Goal: Task Accomplishment & Management: Manage account settings

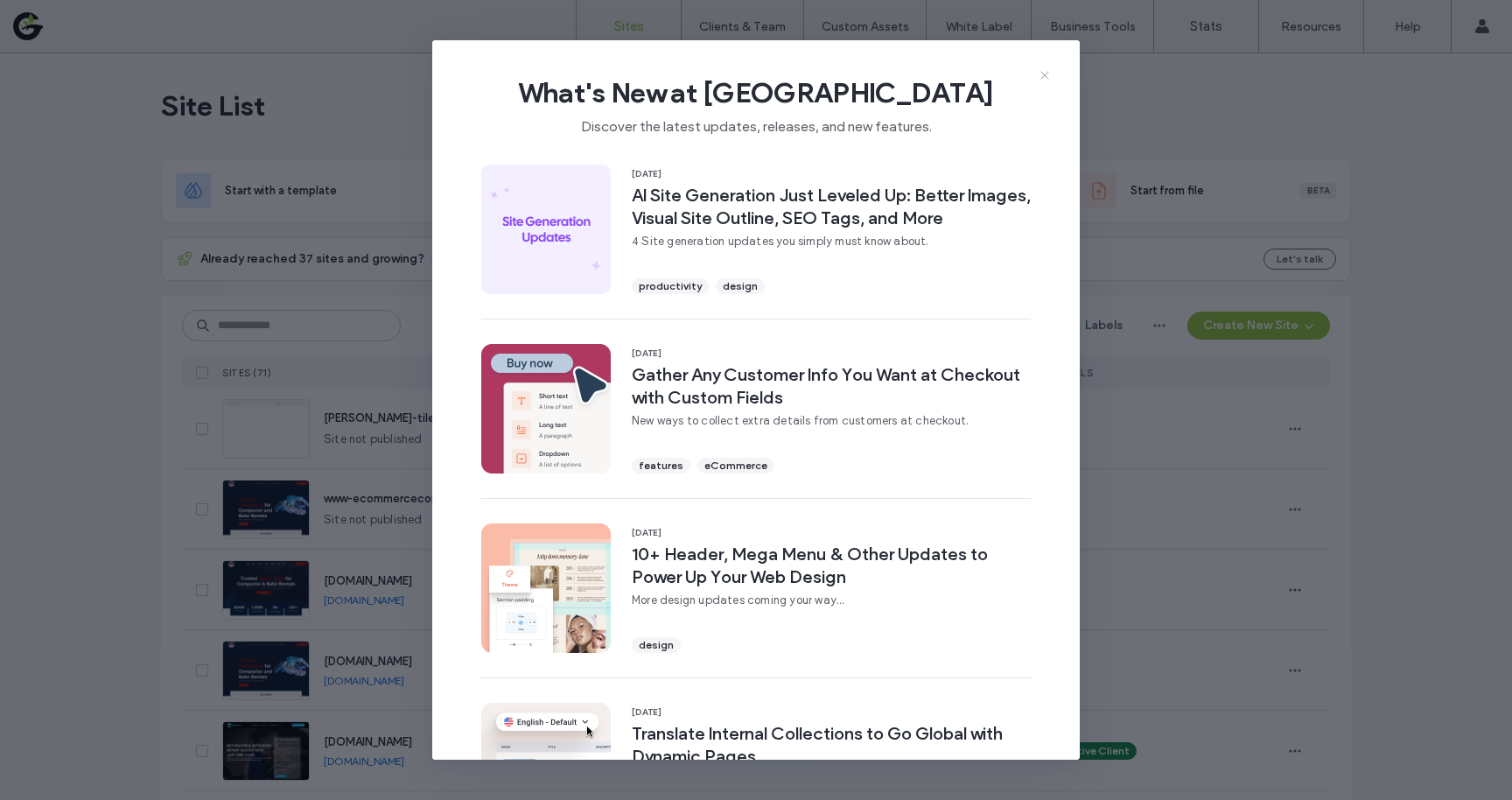
click at [1048, 72] on use at bounding box center [1044, 75] width 8 height 8
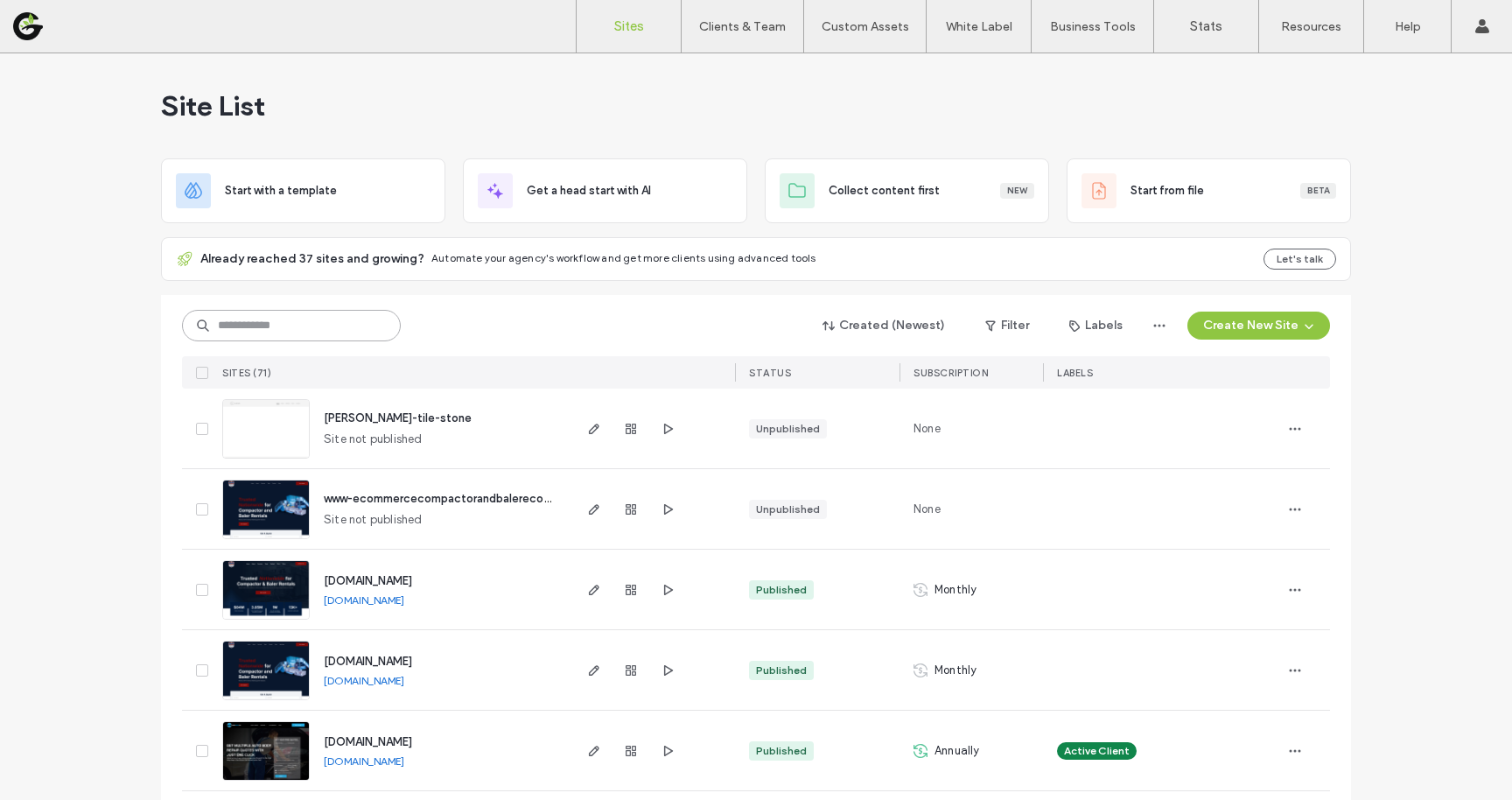
click at [335, 332] on input at bounding box center [292, 325] width 219 height 31
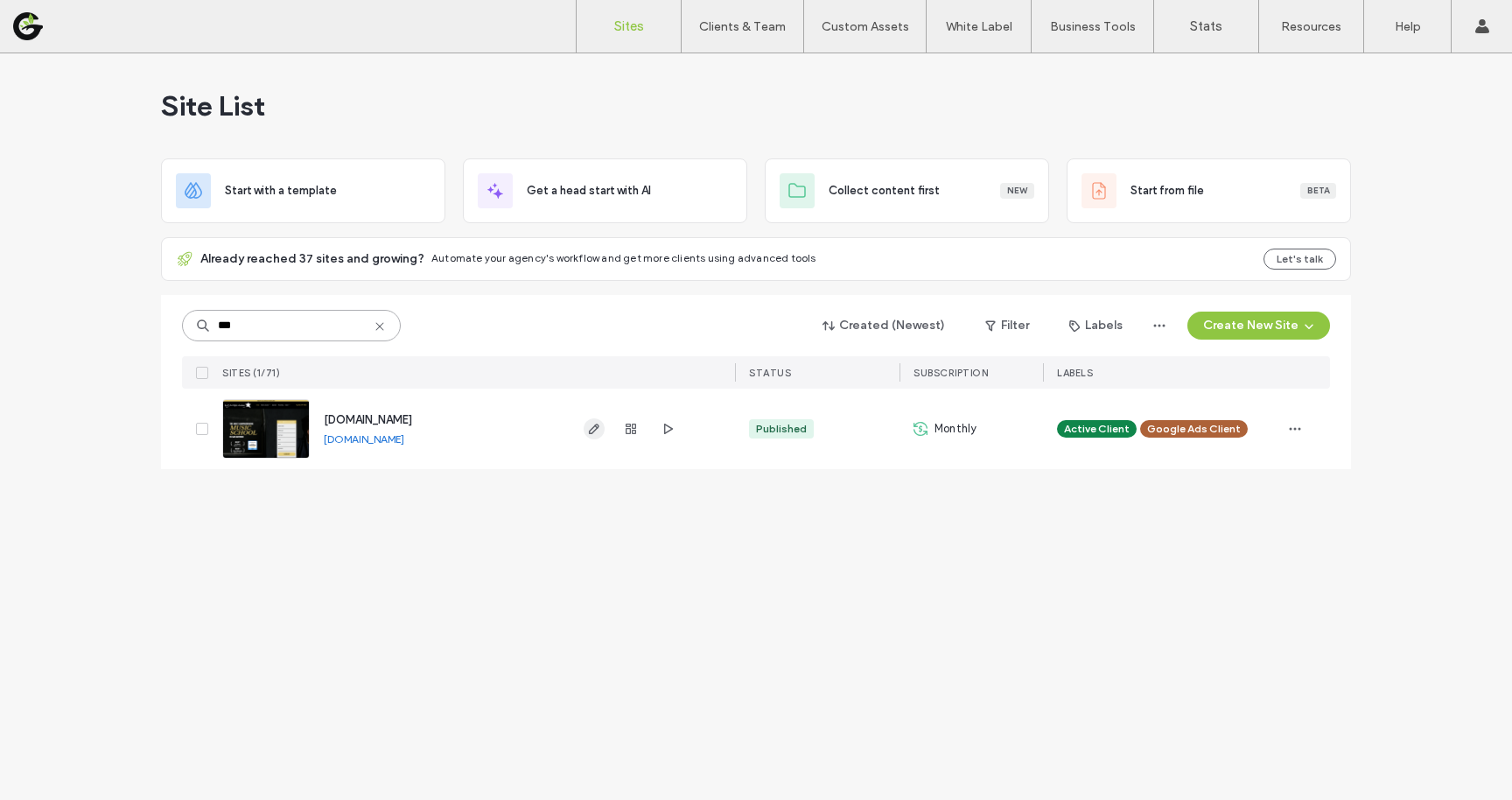
type input "***"
click at [594, 428] on use "button" at bounding box center [595, 429] width 11 height 11
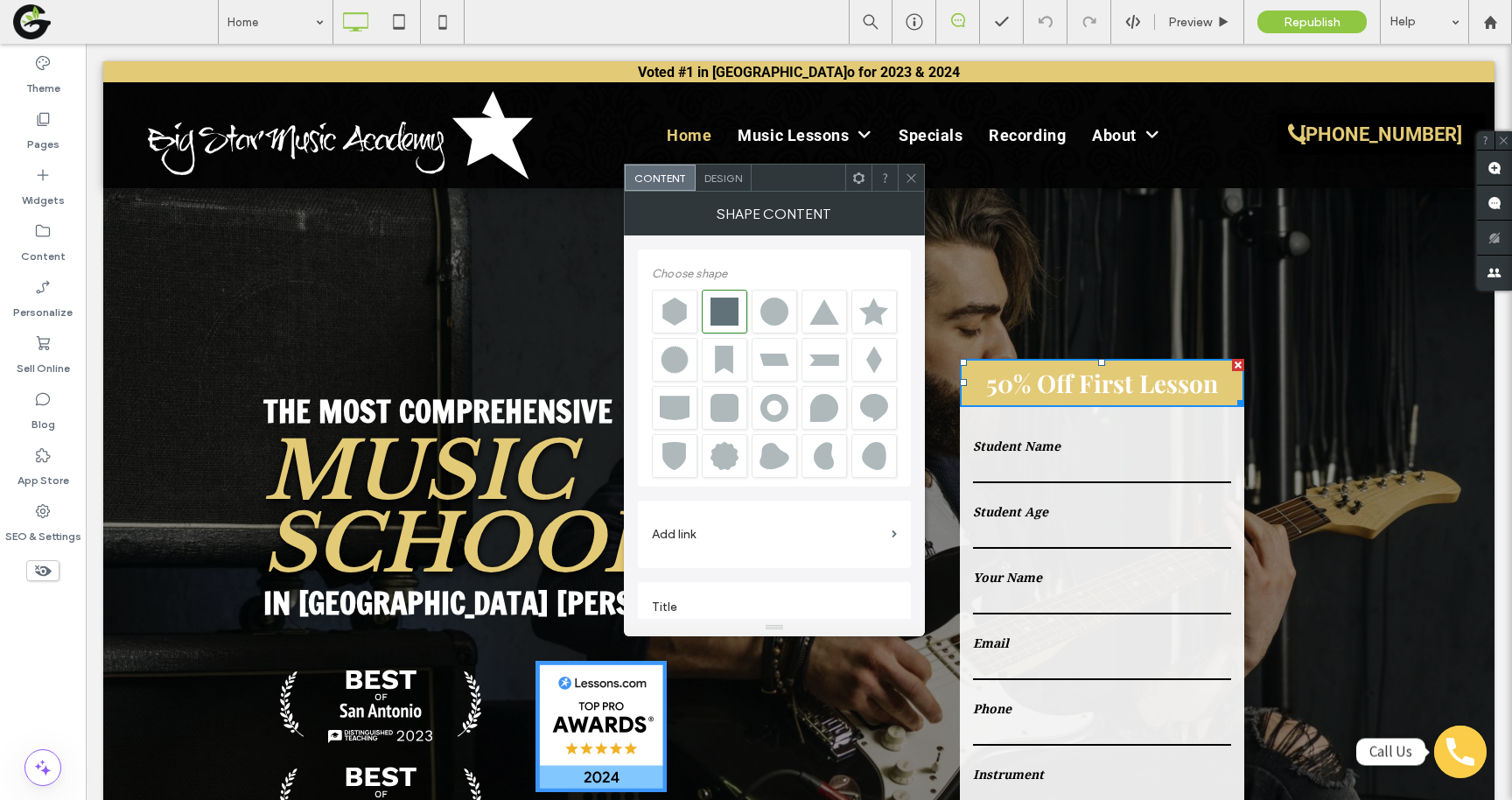
click at [722, 175] on span "Design" at bounding box center [724, 178] width 37 height 13
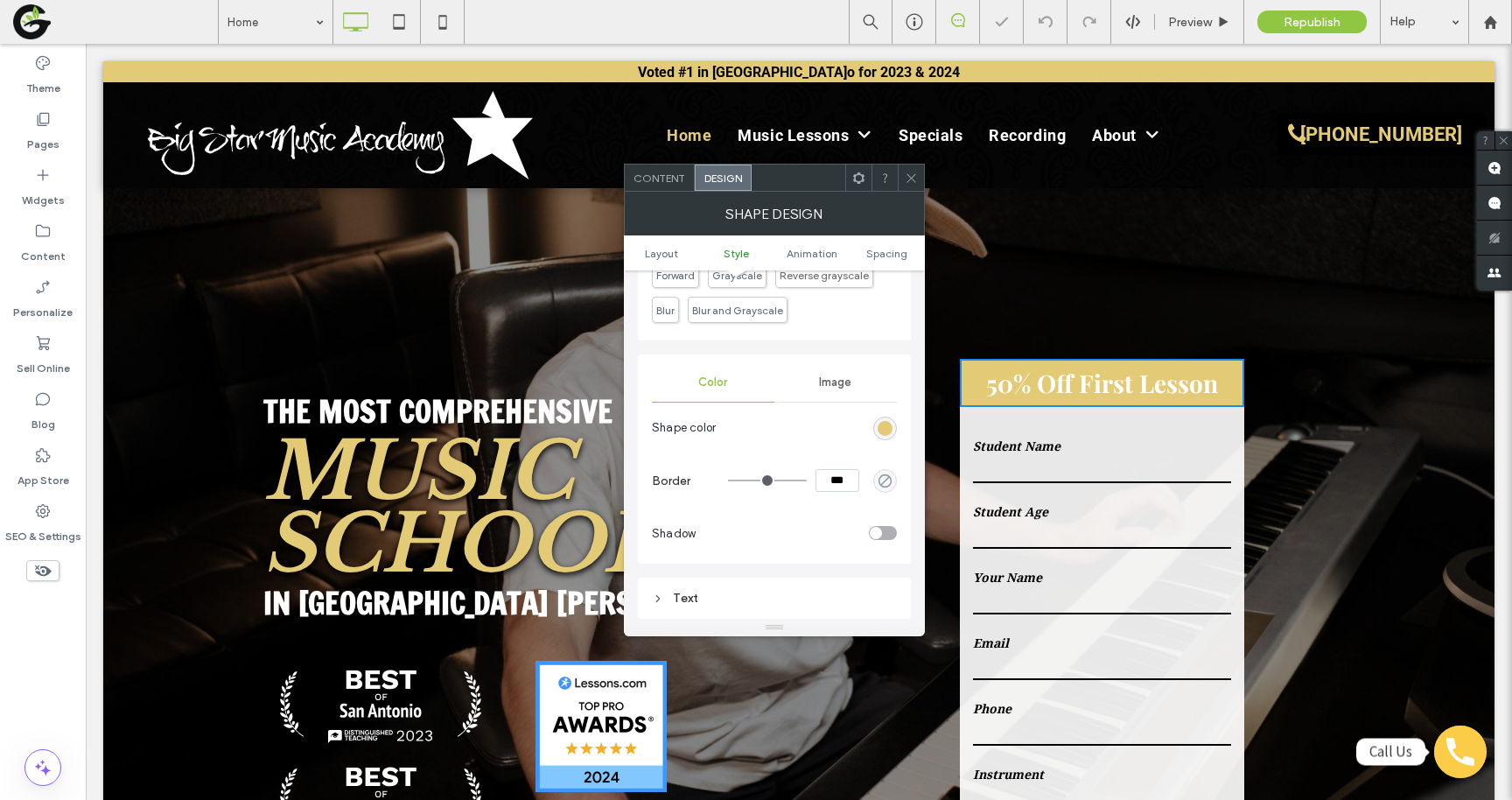
scroll to position [625, 0]
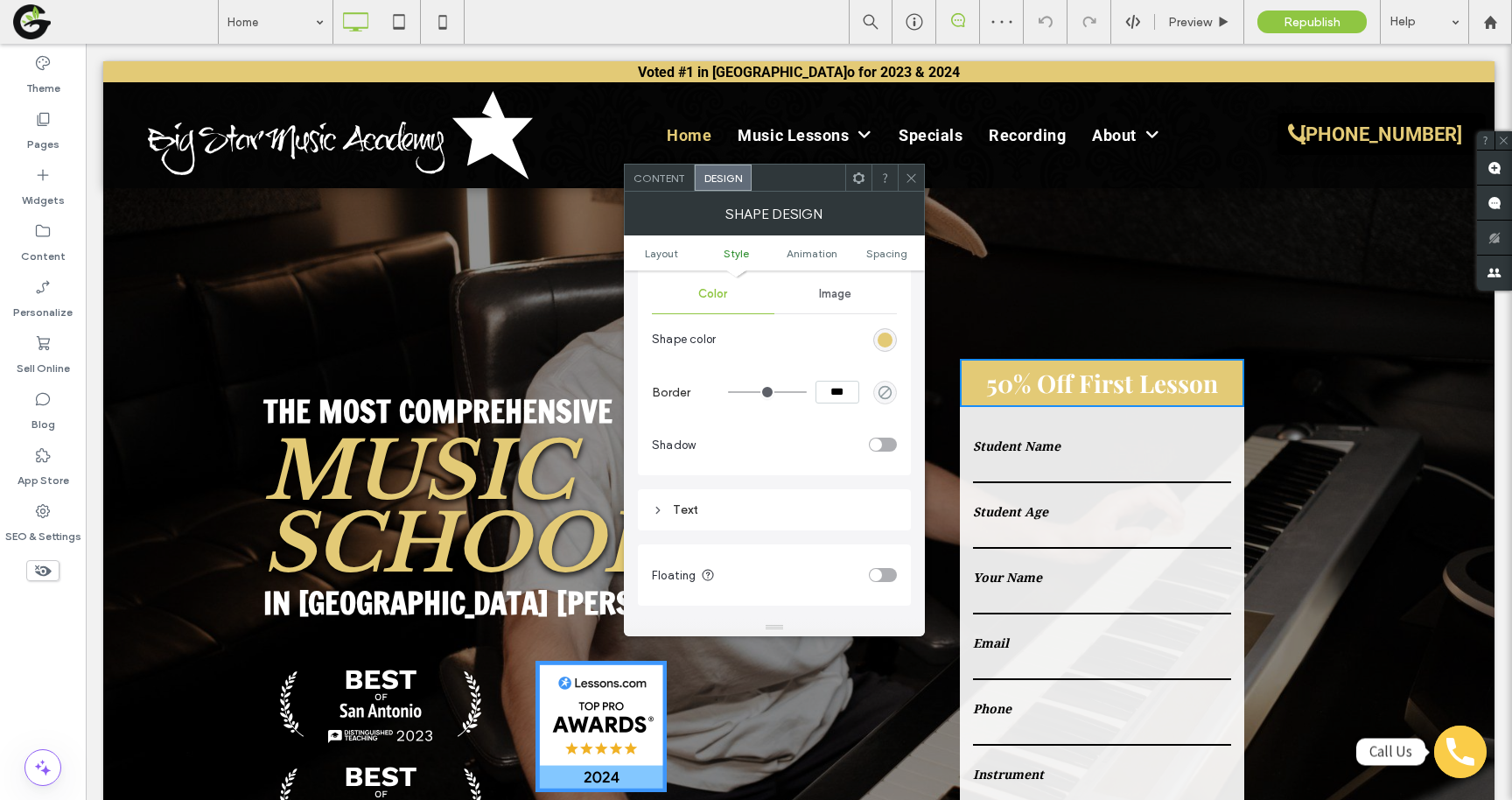
click at [738, 514] on div "Text" at bounding box center [775, 509] width 245 height 24
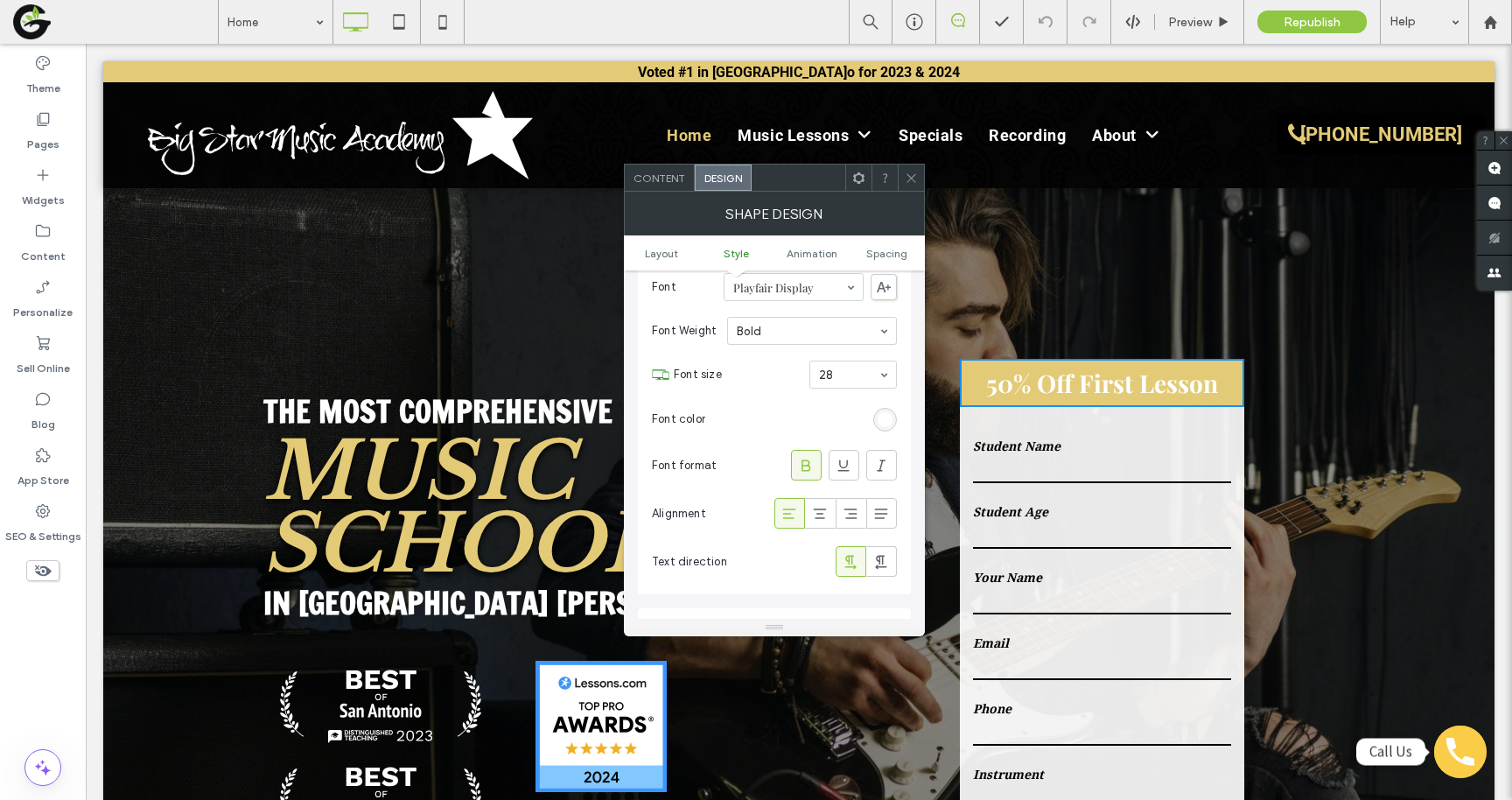
scroll to position [1022, 0]
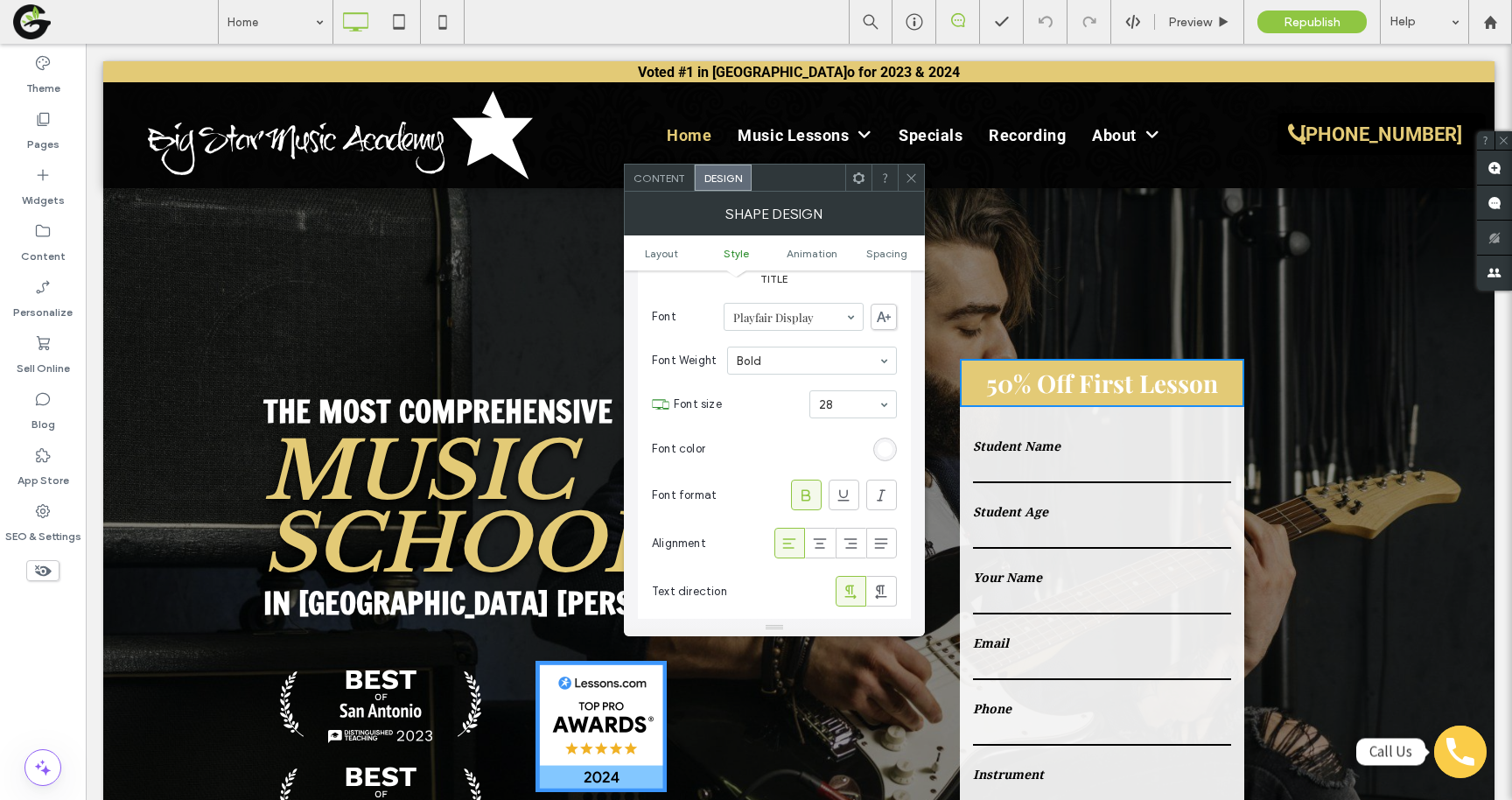
click at [879, 437] on div "rgb(255, 255, 255)" at bounding box center [885, 449] width 24 height 24
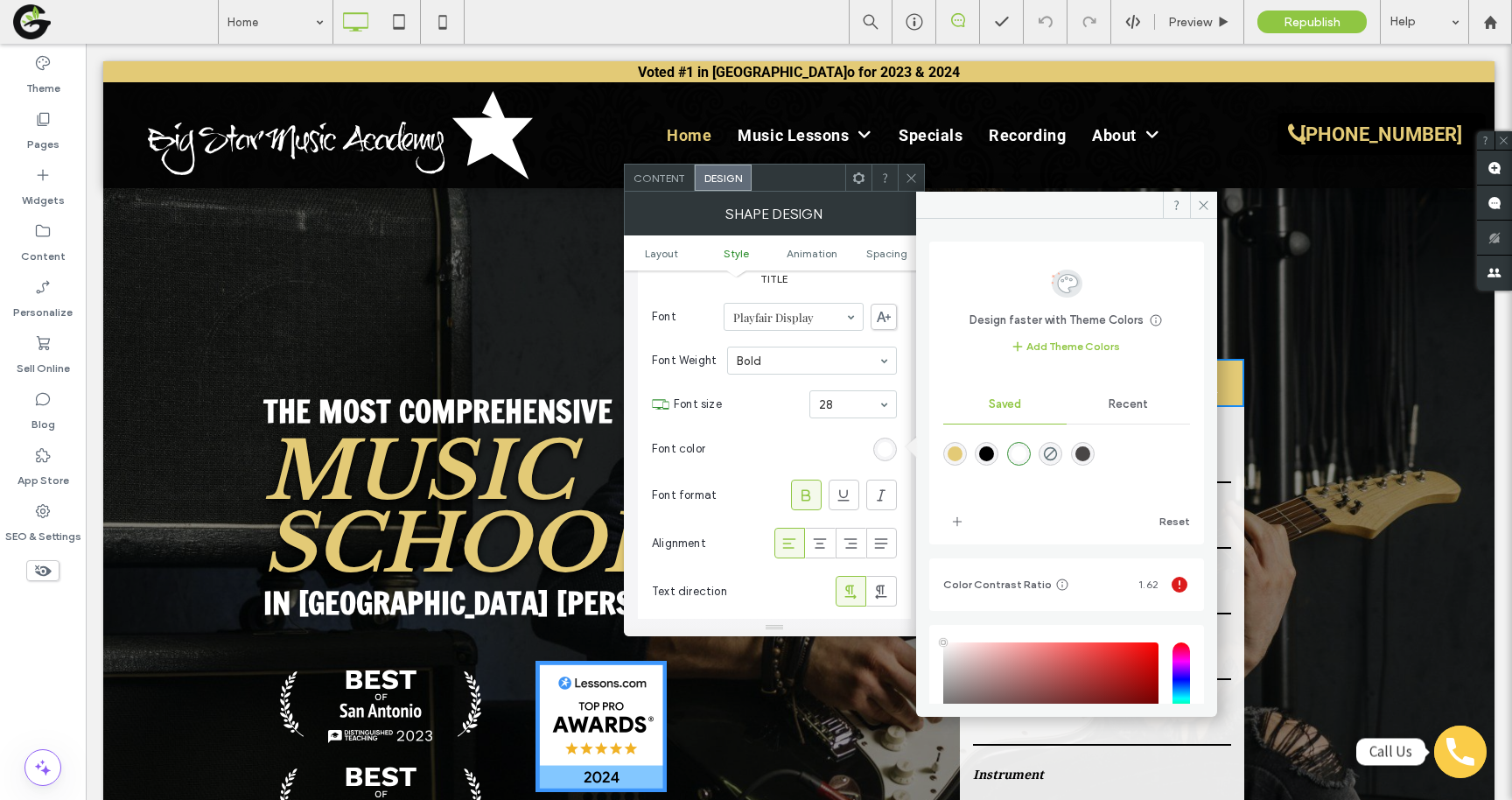
click at [989, 447] on div "rgba(0,0,0,1)" at bounding box center [987, 453] width 15 height 15
type input "*******"
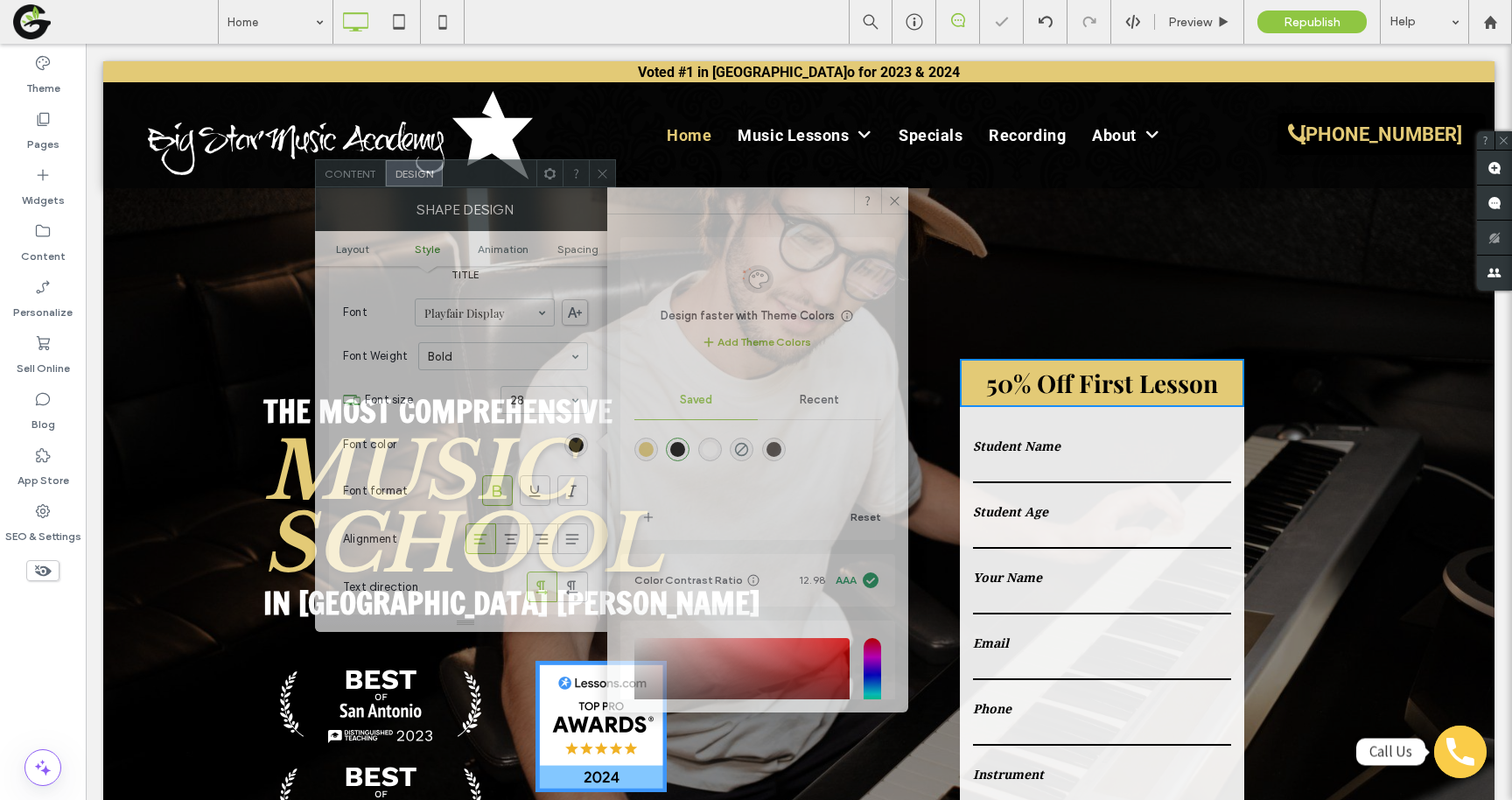
drag, startPoint x: 808, startPoint y: 172, endPoint x: 497, endPoint y: 165, distance: 311.1
click at [497, 165] on div at bounding box center [489, 173] width 93 height 27
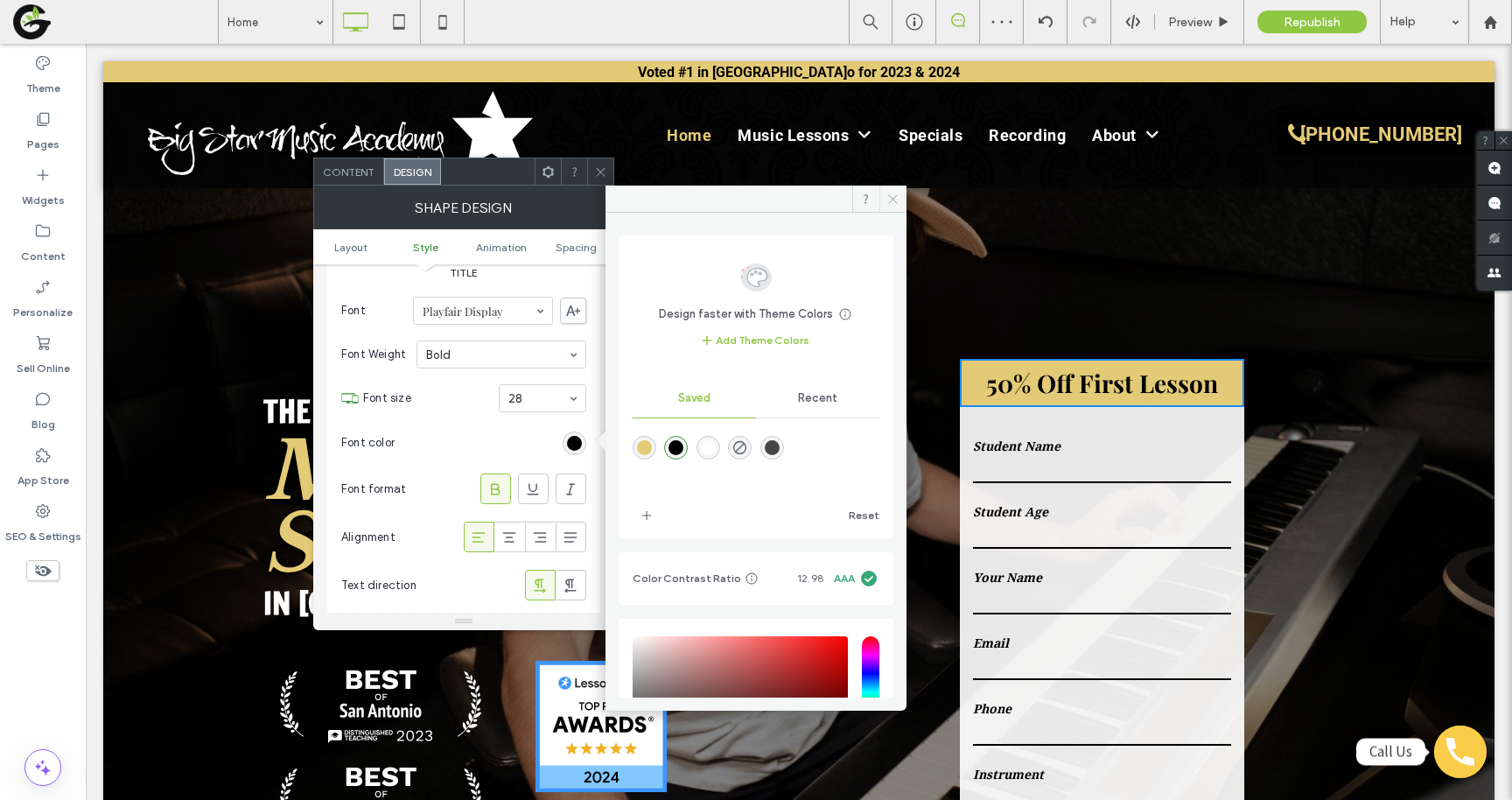
click at [890, 193] on icon at bounding box center [892, 199] width 13 height 13
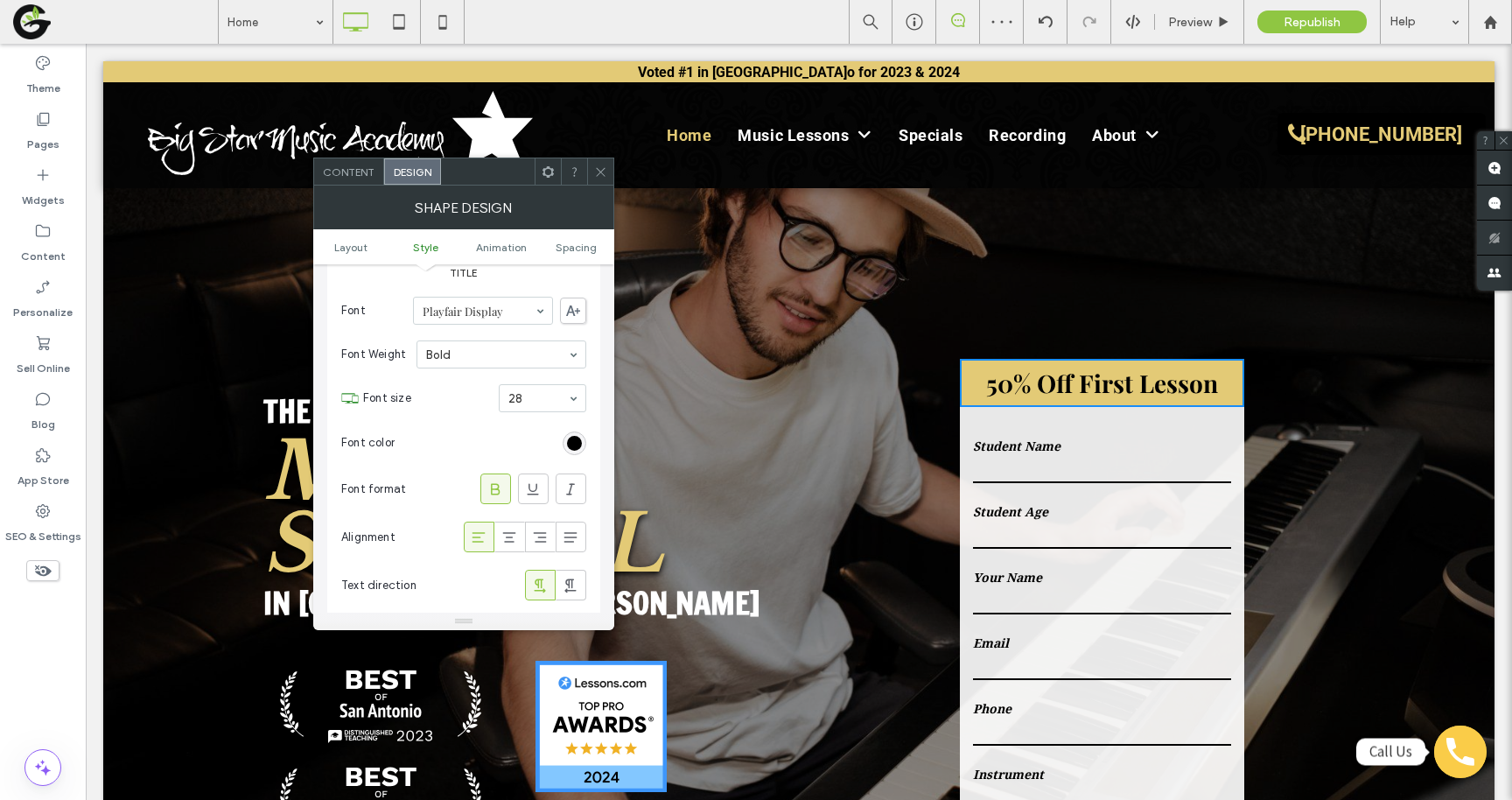
click at [602, 173] on use at bounding box center [600, 172] width 9 height 9
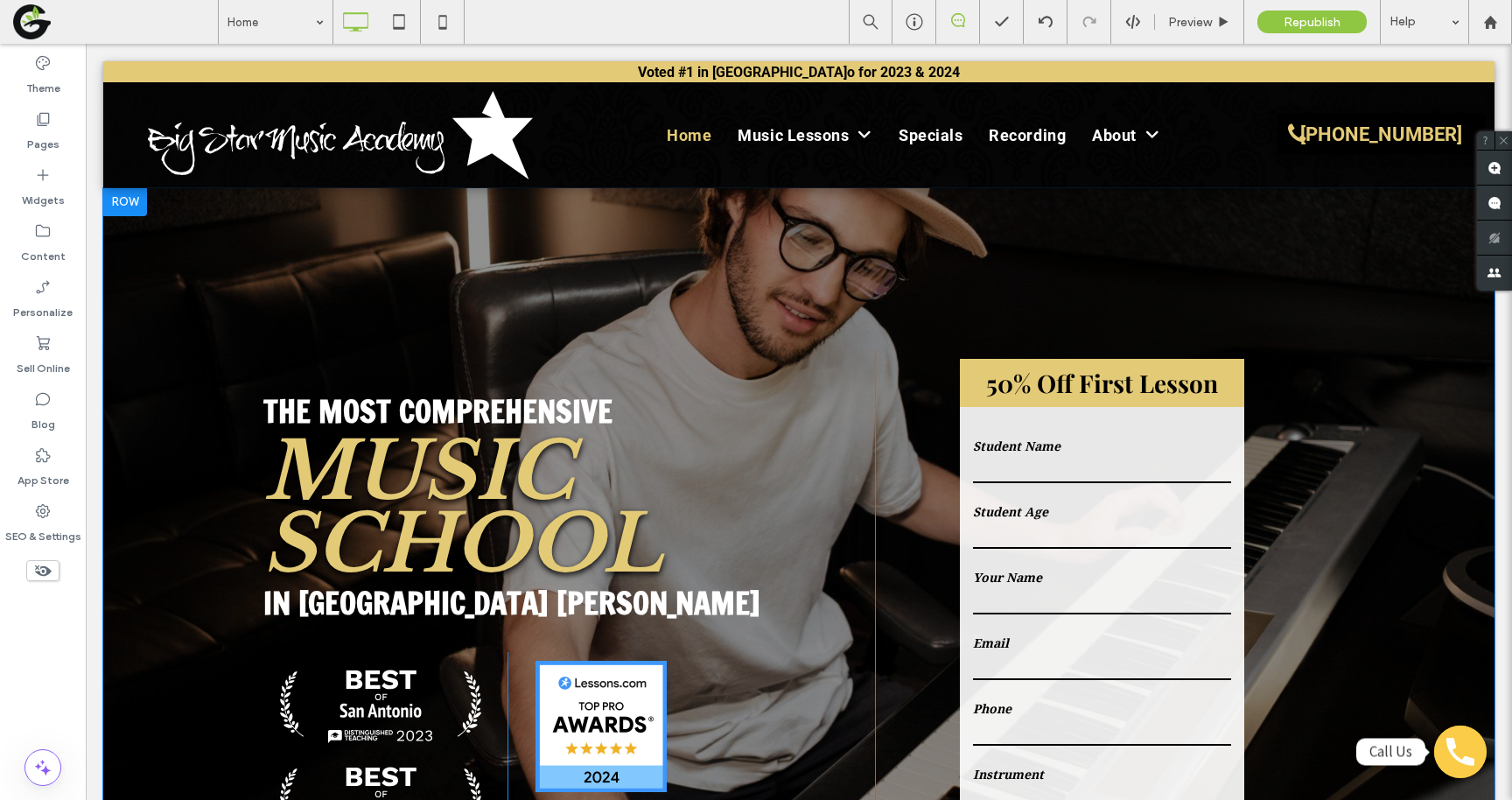
scroll to position [0, 0]
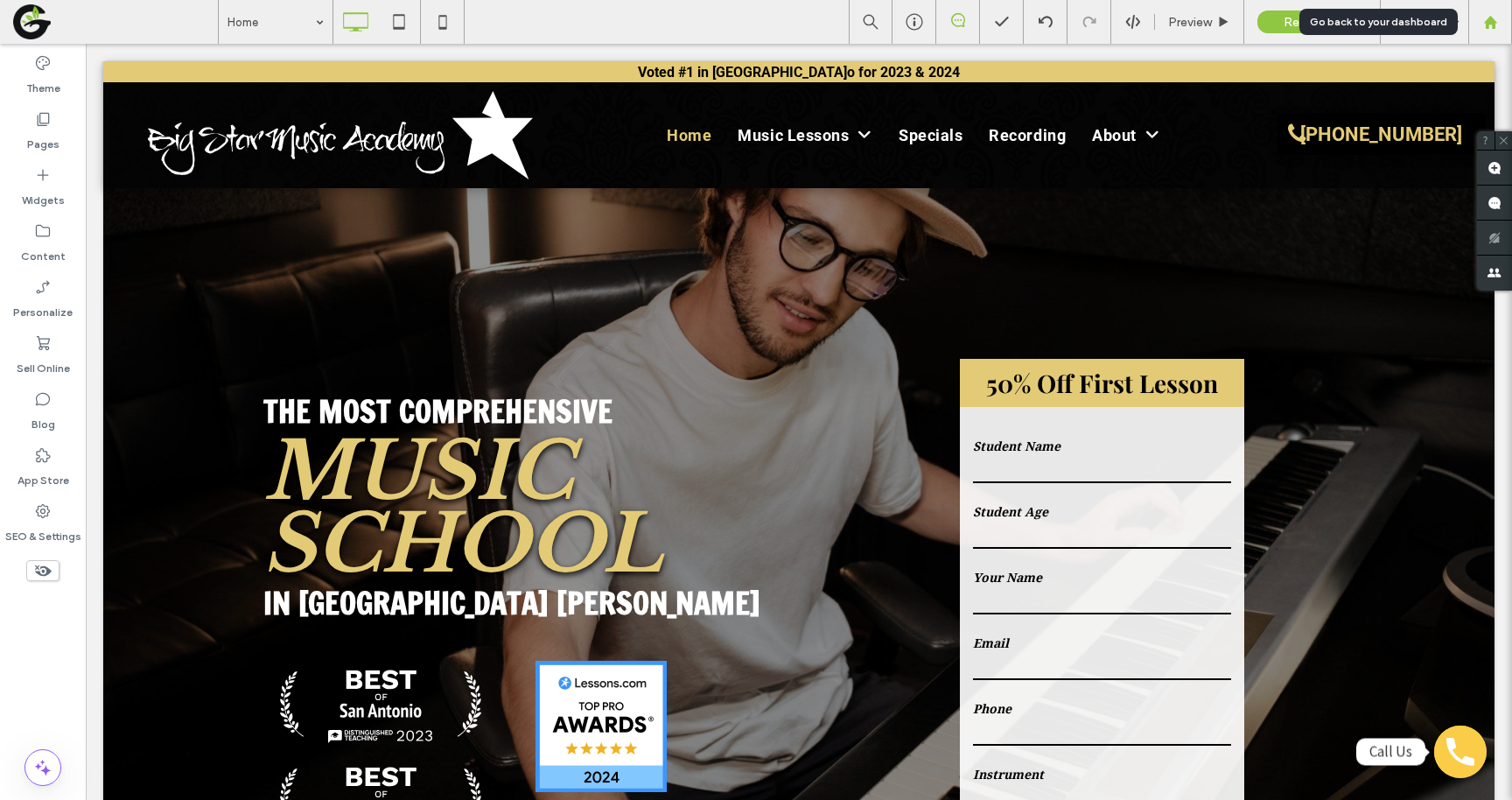
click at [1479, 32] on div at bounding box center [1490, 21] width 44 height 44
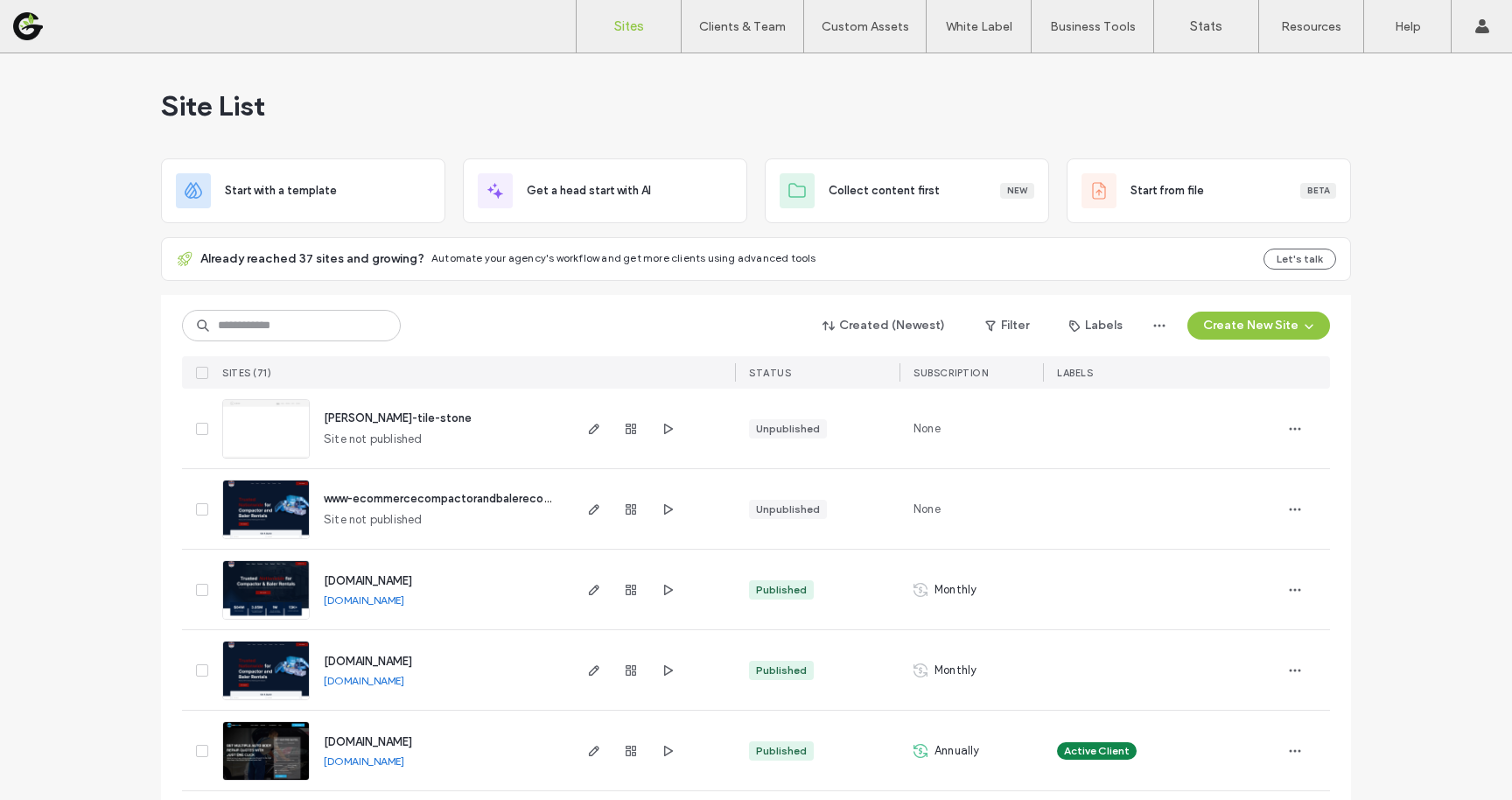
click at [300, 0] on html ".wqwq-1{fill:#231f20;} .cls-1q, .cls-2q { fill-rule: evenodd; } .cls-2q { fill:…" at bounding box center [756, 400] width 1512 height 800
